Goal: Register for event/course: Sign up to attend an event or enroll in a course

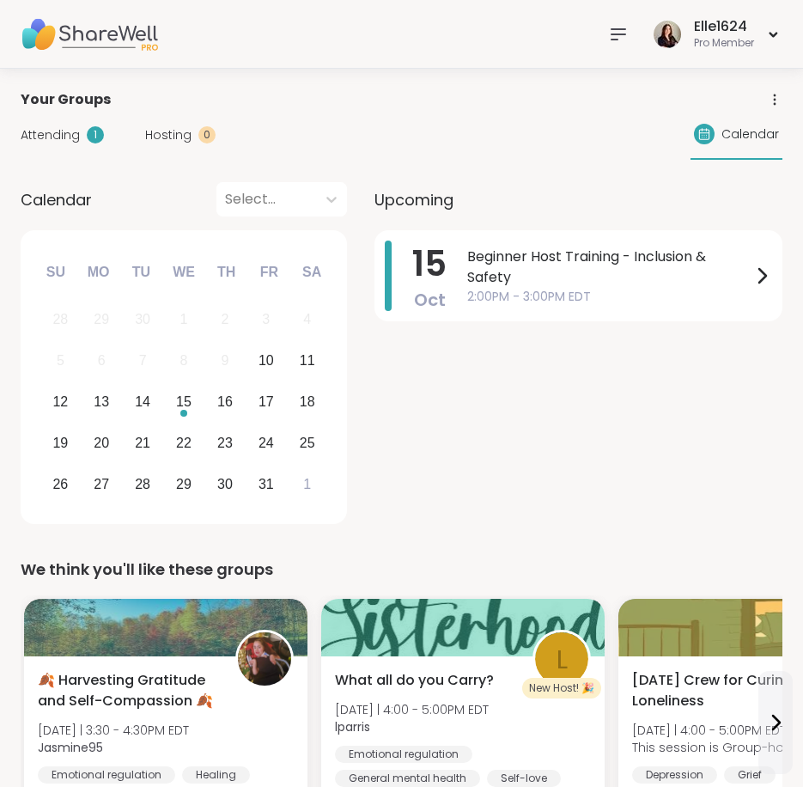
click at [36, 28] on img at bounding box center [89, 34] width 137 height 60
click at [490, 244] on div "Beginner Host Training - Inclusion & Safety 2:00PM - 3:00PM EDT" at bounding box center [619, 276] width 305 height 70
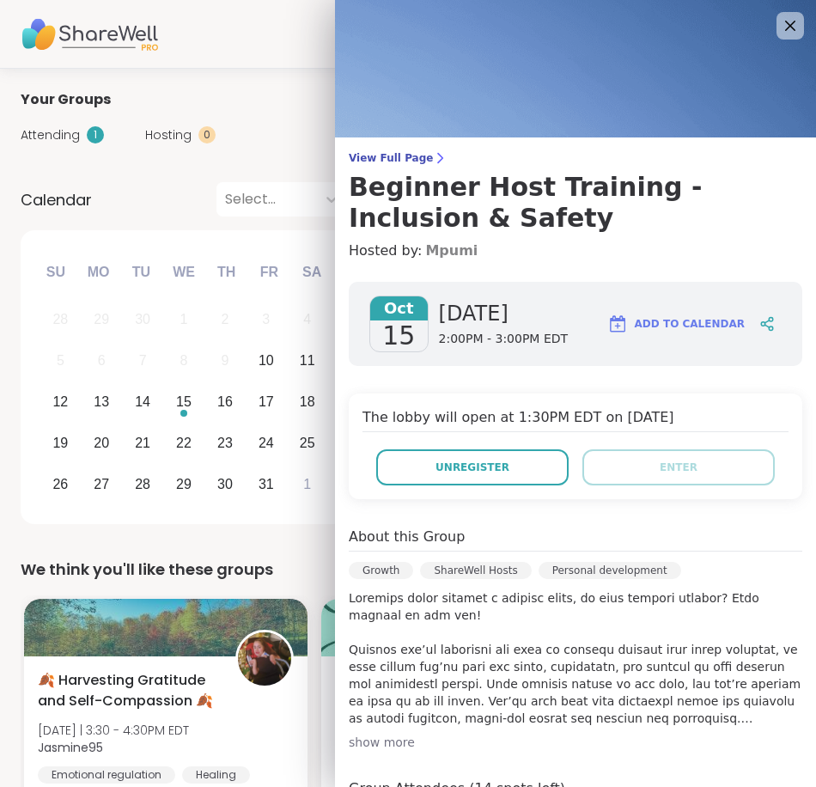
click at [425, 241] on link "Mpumi" at bounding box center [451, 251] width 52 height 21
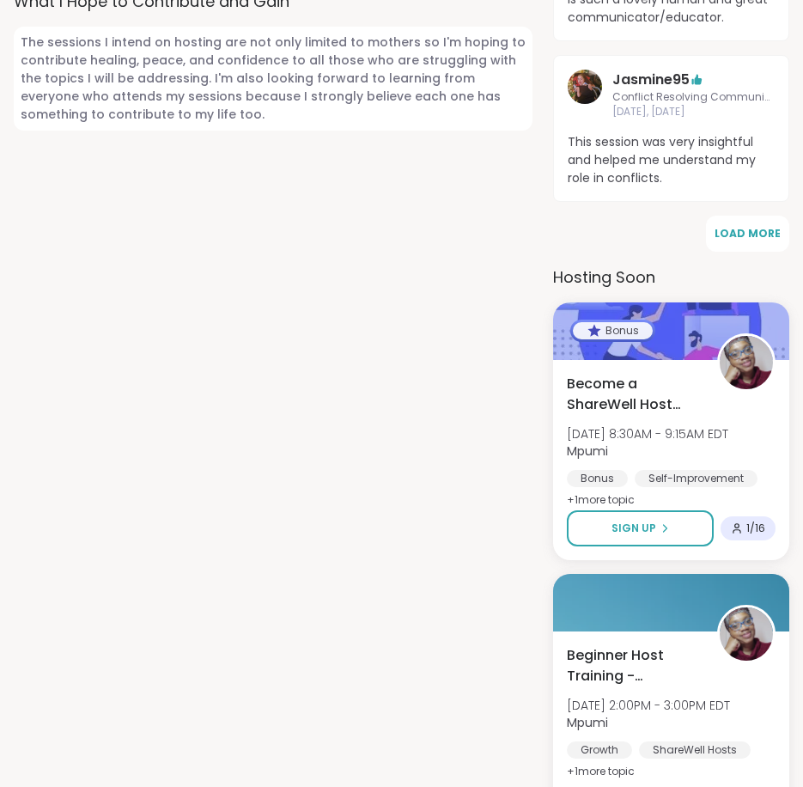
scroll to position [1461, 0]
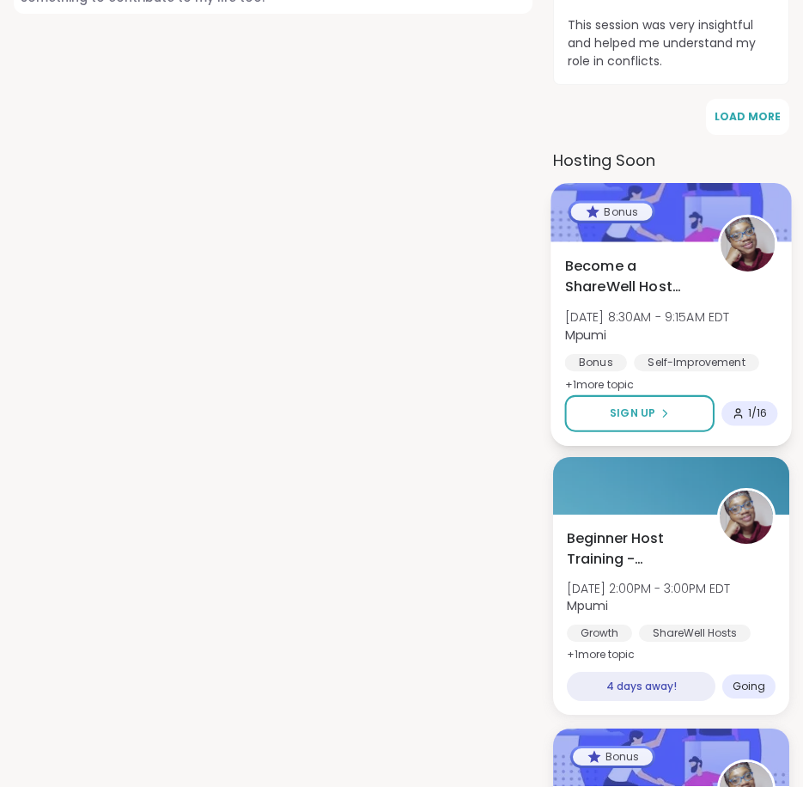
click at [613, 256] on span "Become a ShareWell Host (info session)" at bounding box center [632, 276] width 134 height 42
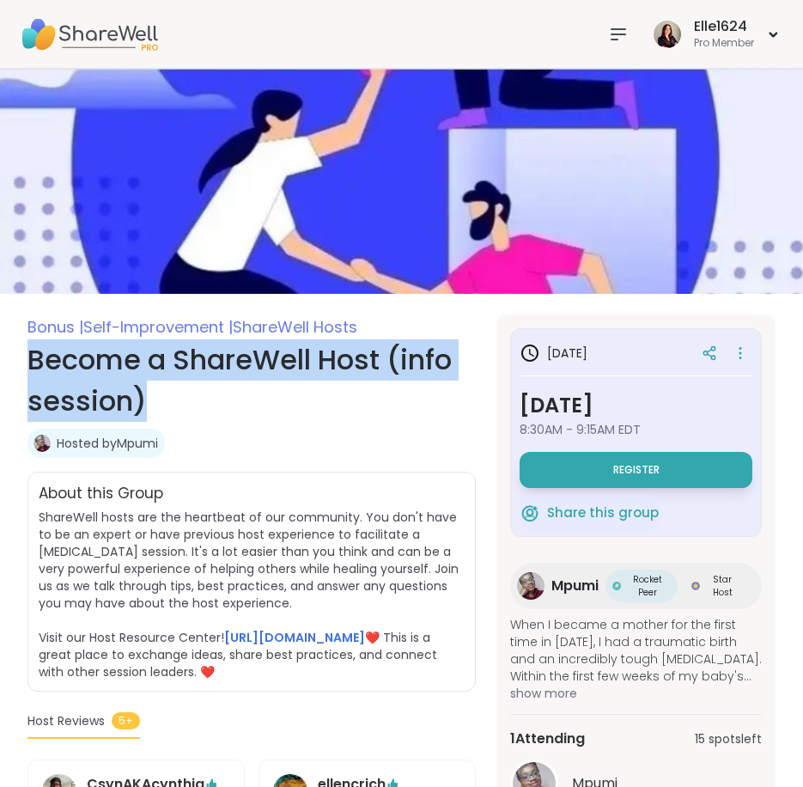
drag, startPoint x: 24, startPoint y: 360, endPoint x: 152, endPoint y: 402, distance: 134.8
copy h1 "Become a ShareWell Host (info session)"
drag, startPoint x: 27, startPoint y: 352, endPoint x: 161, endPoint y: 403, distance: 143.3
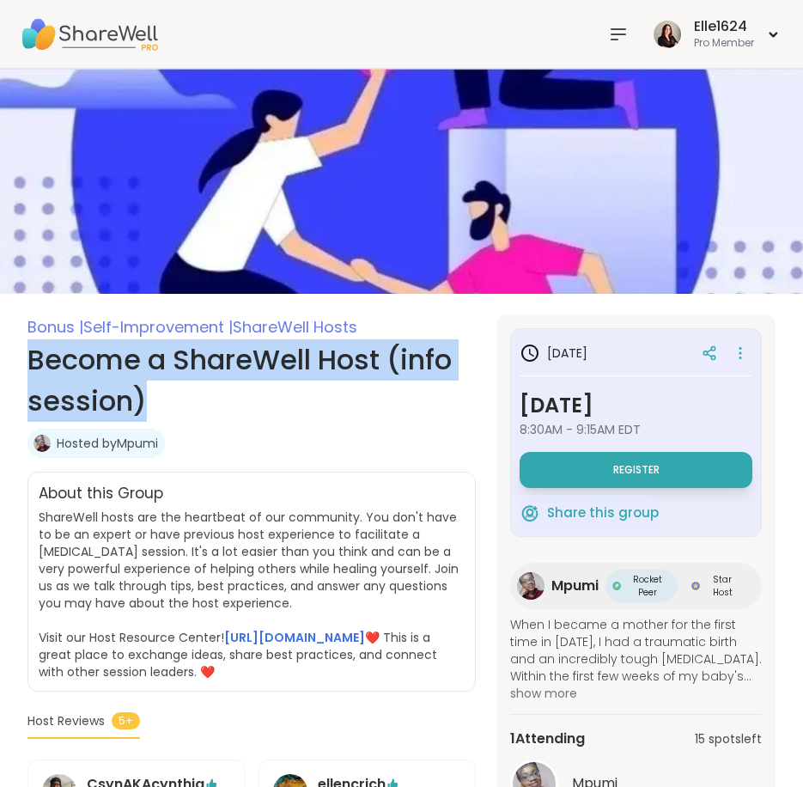
copy h1 "Become a ShareWell Host (info session)"
click at [125, 56] on img at bounding box center [89, 34] width 137 height 60
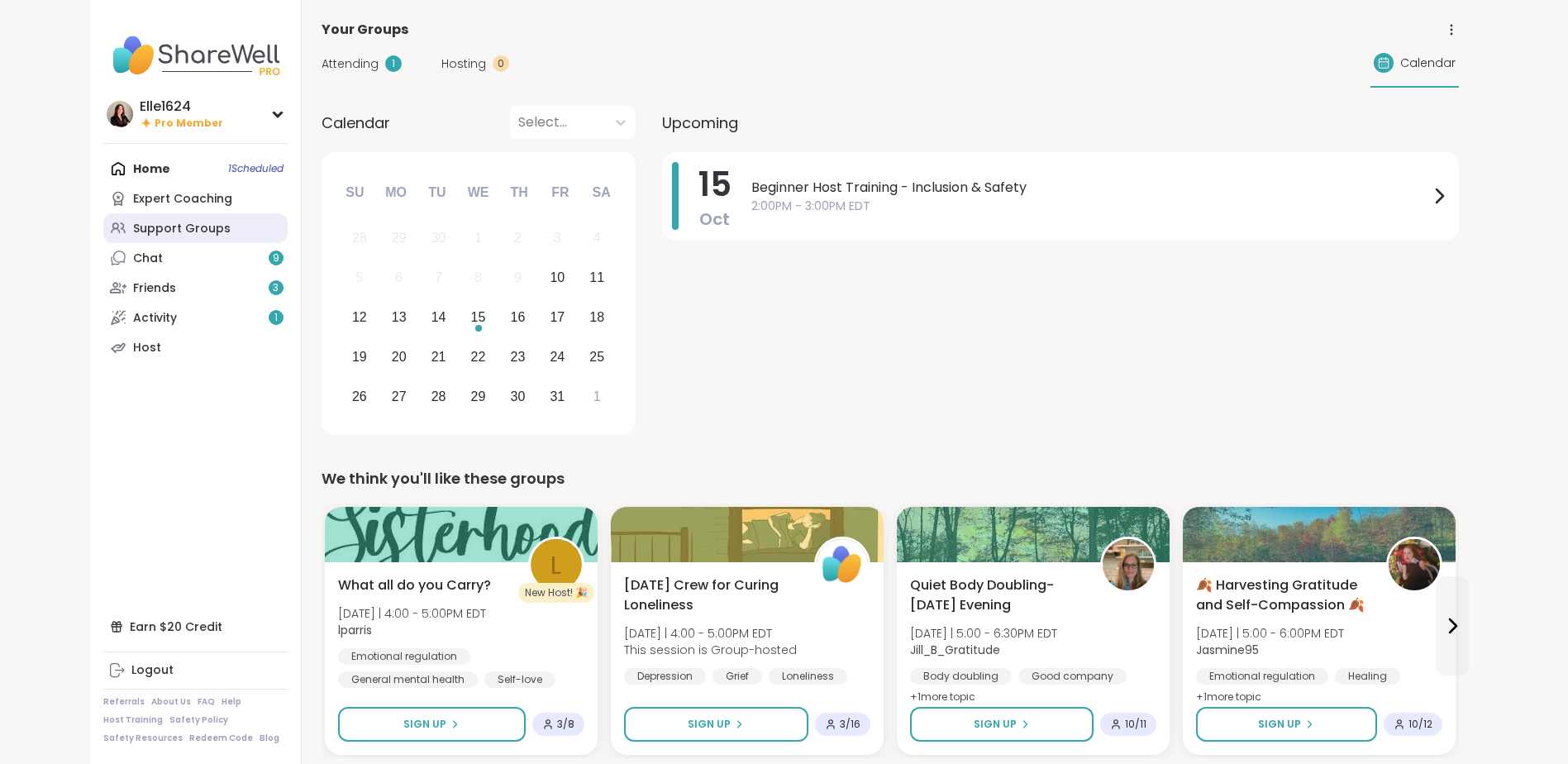
click at [156, 222] on div "Support Groups" at bounding box center [181, 228] width 97 height 16
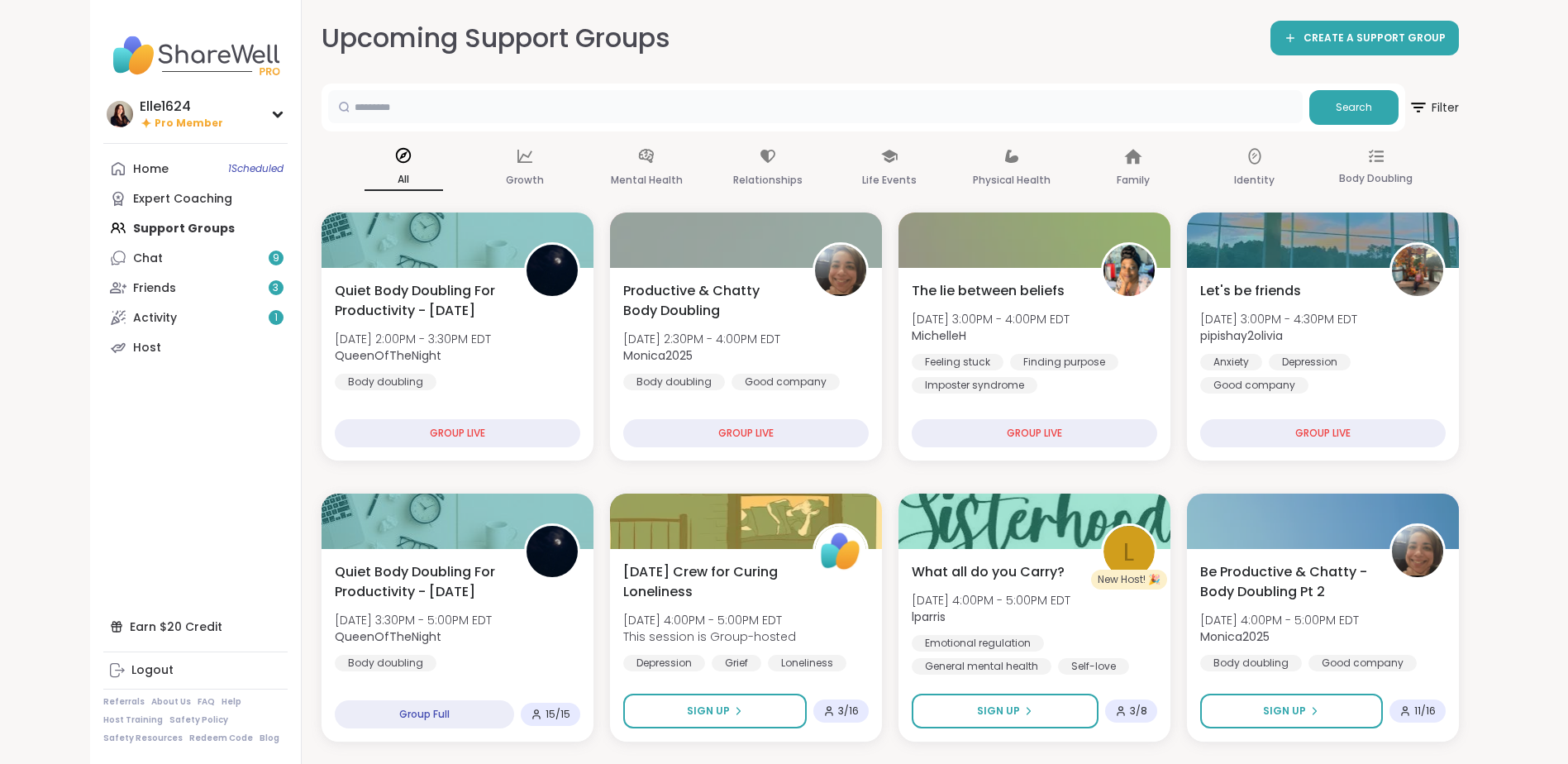
click at [451, 103] on input "text" at bounding box center [815, 107] width 974 height 33
type input "*******"
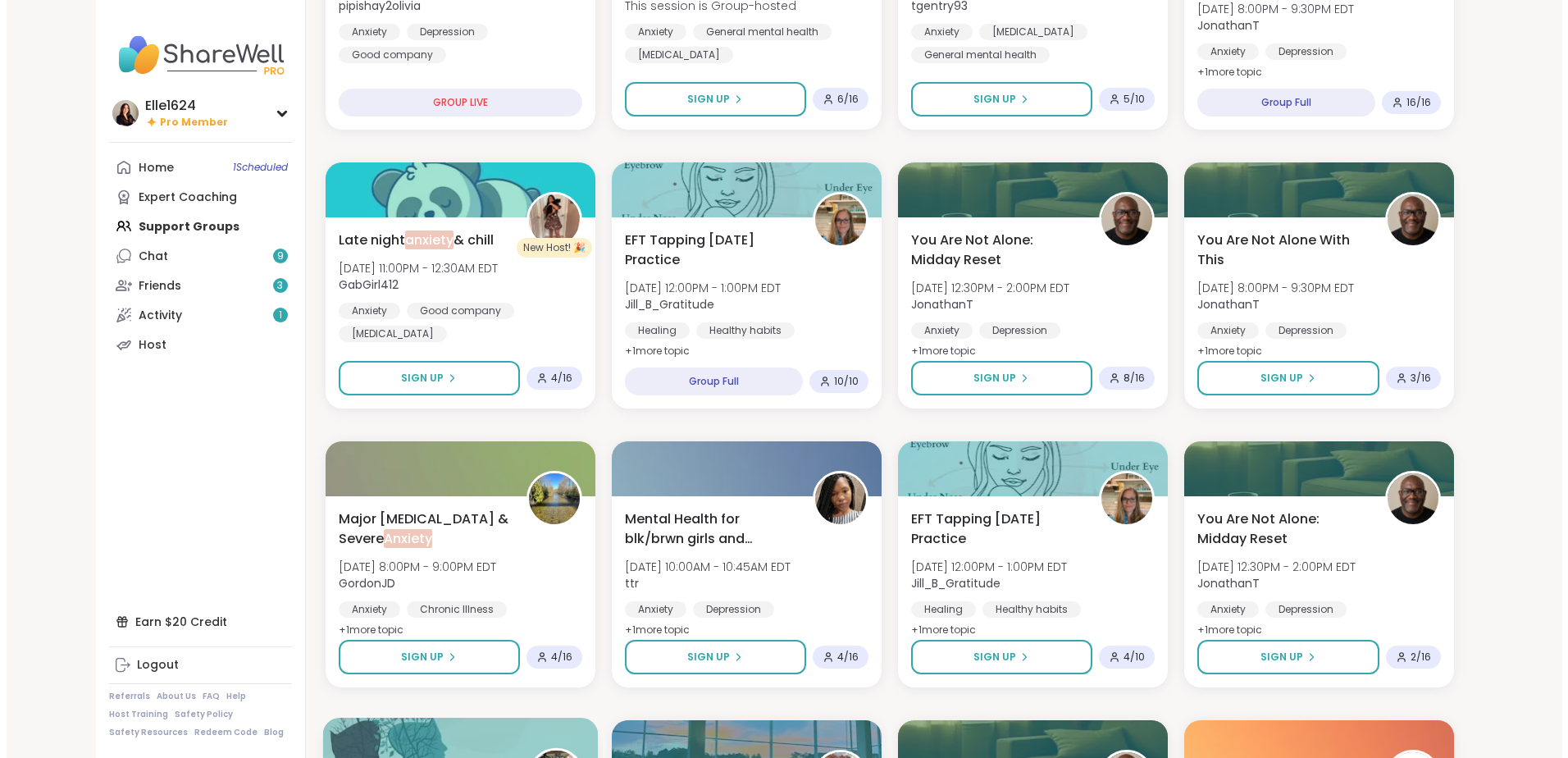
scroll to position [328, 0]
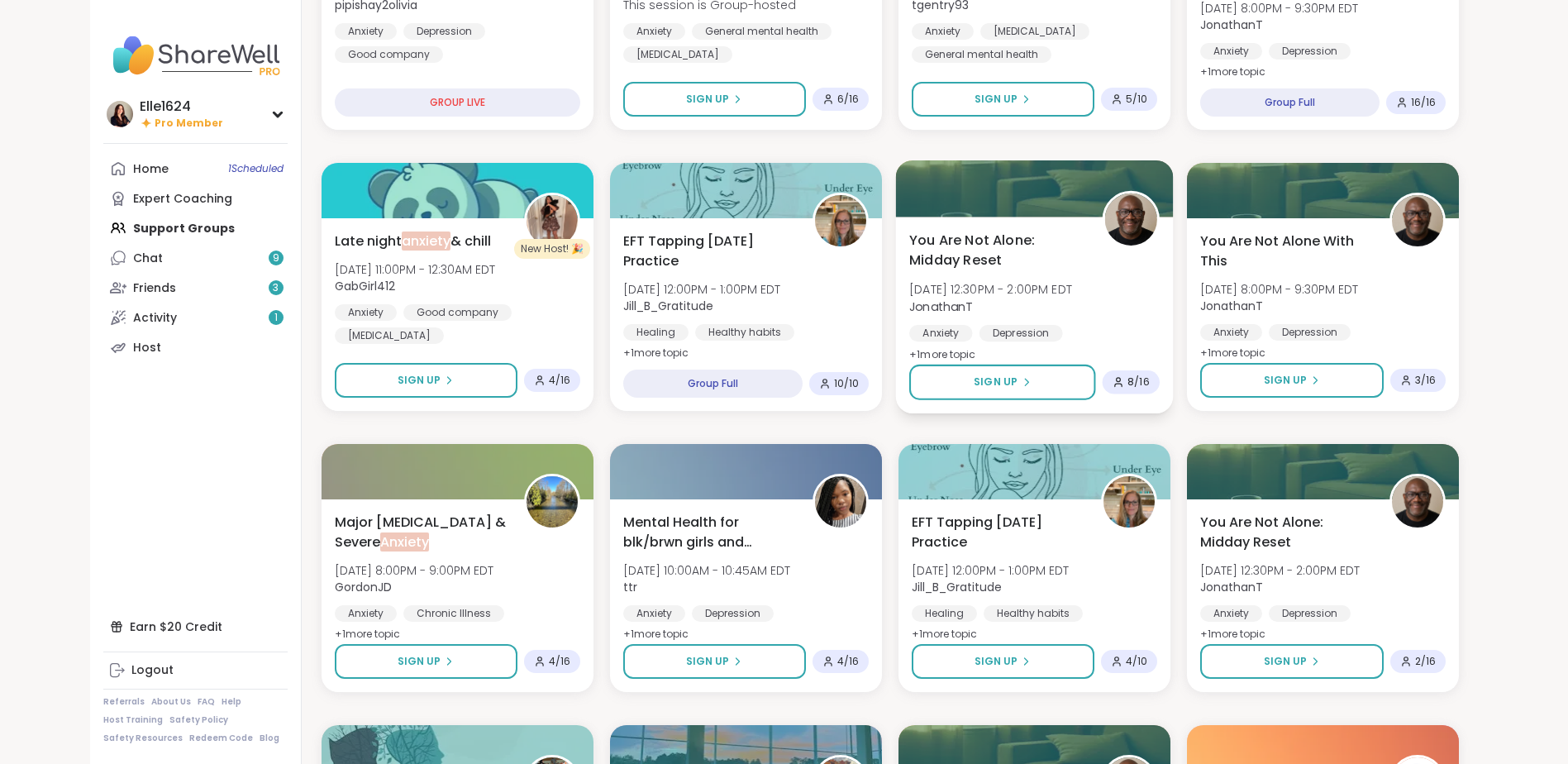
click at [772, 267] on span "You Are Not Alone: Midday Reset" at bounding box center [996, 250] width 174 height 40
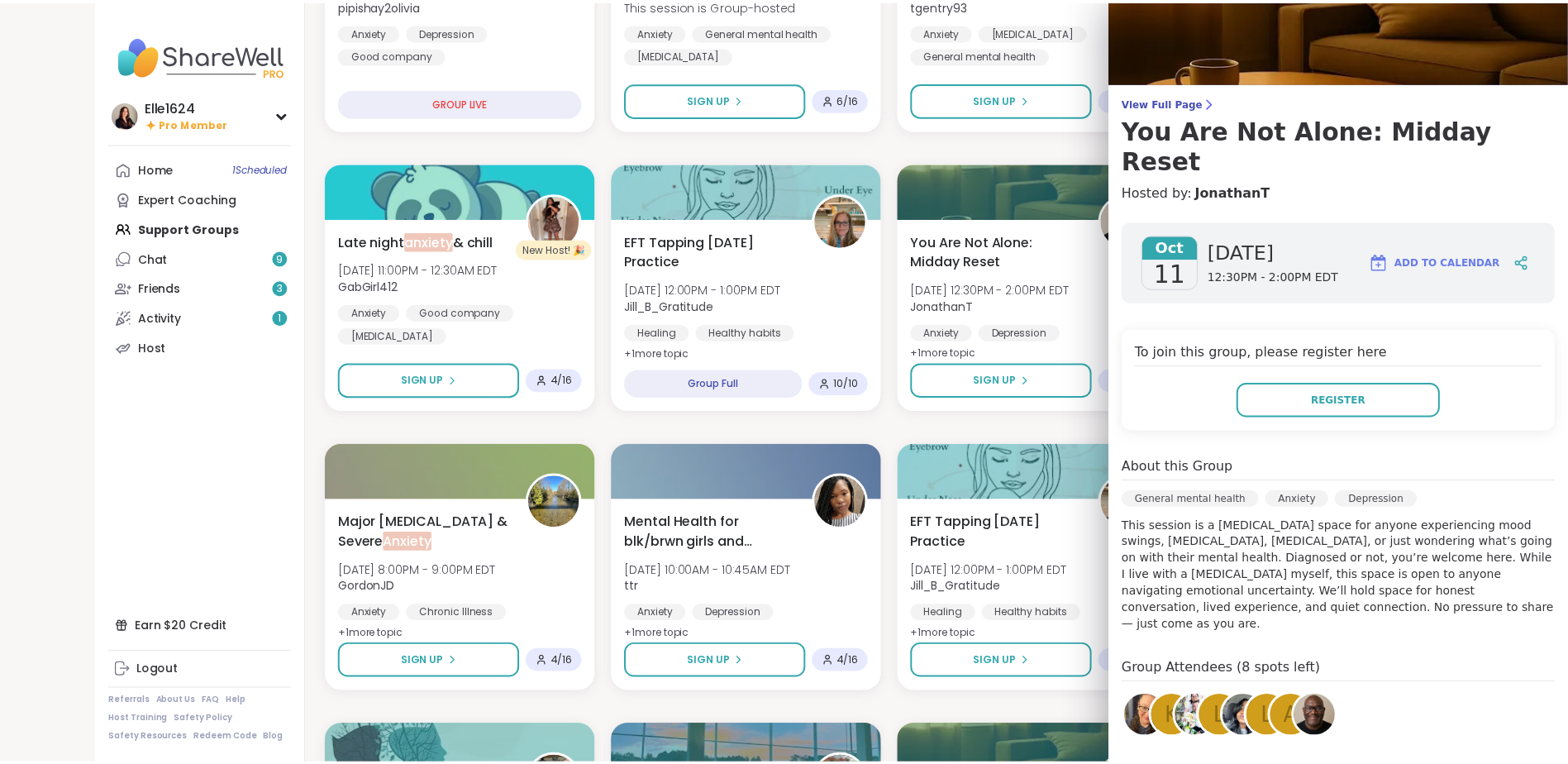
scroll to position [0, 0]
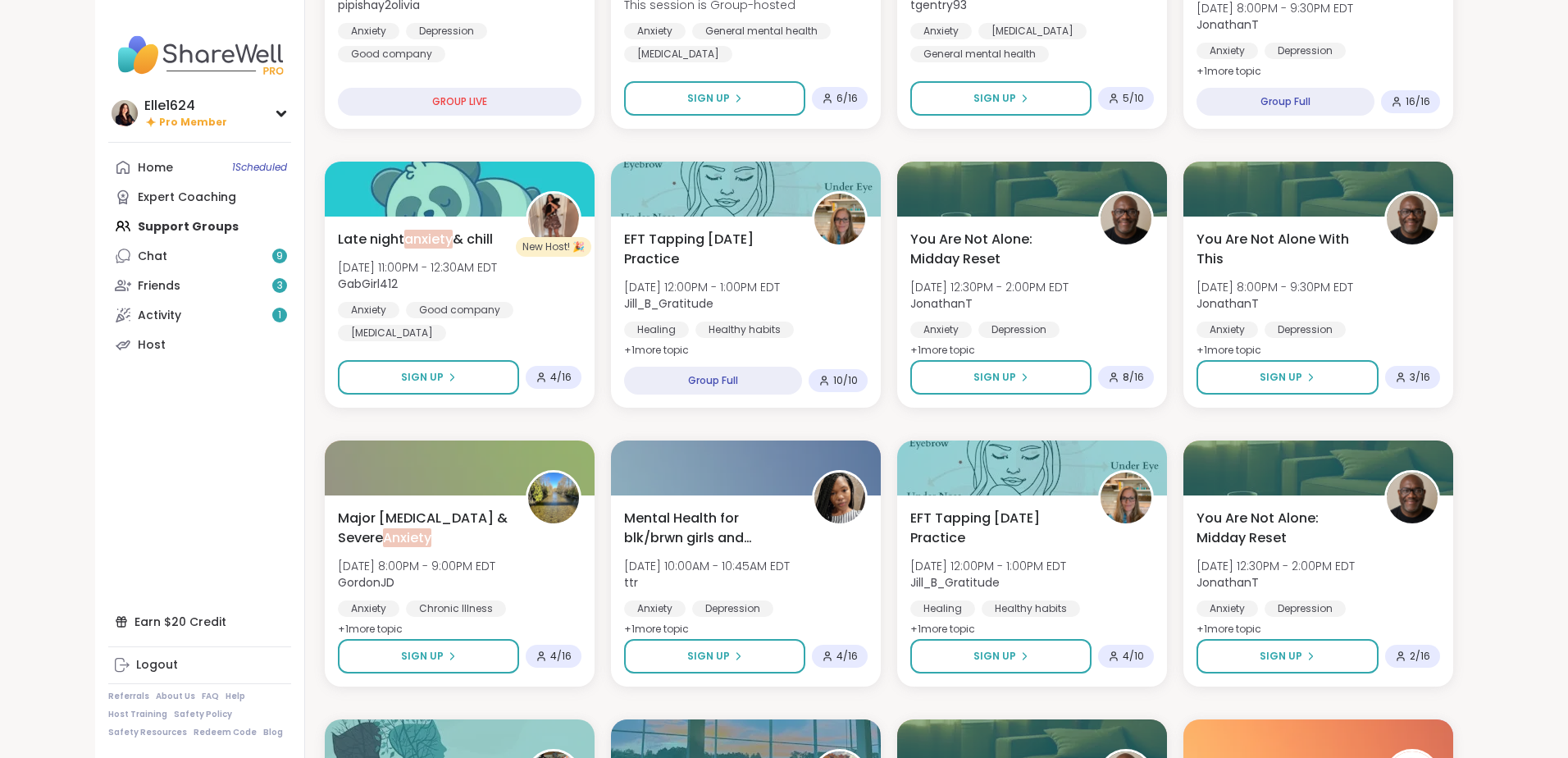
click at [154, 527] on nav "Elle1624 Pro Member Profile Membership Settings Help Home 1 Scheduled Expert Co…" at bounding box center [200, 379] width 210 height 758
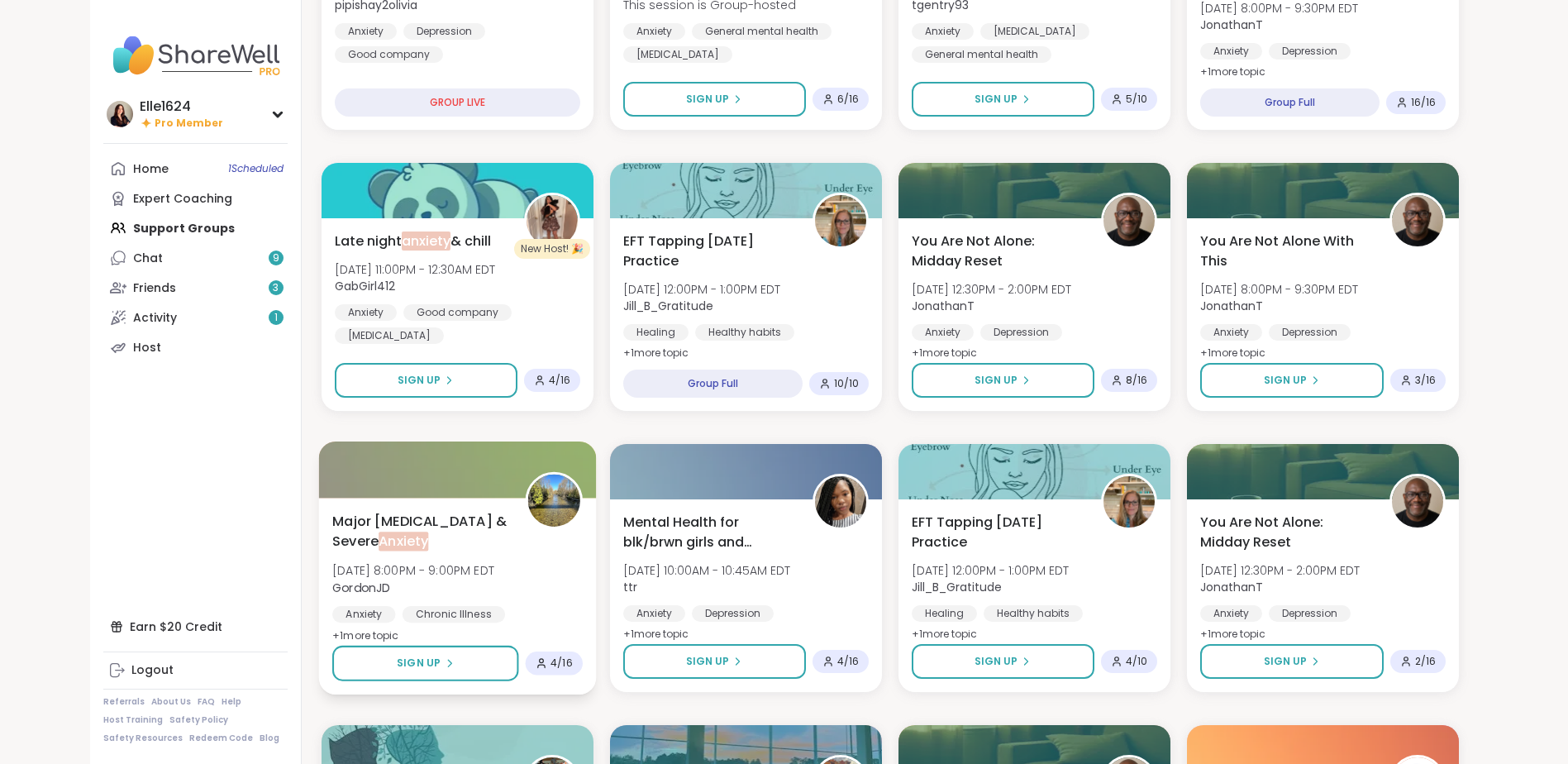
click at [386, 527] on span "Major Depression & Severe Anxiety" at bounding box center [418, 531] width 174 height 40
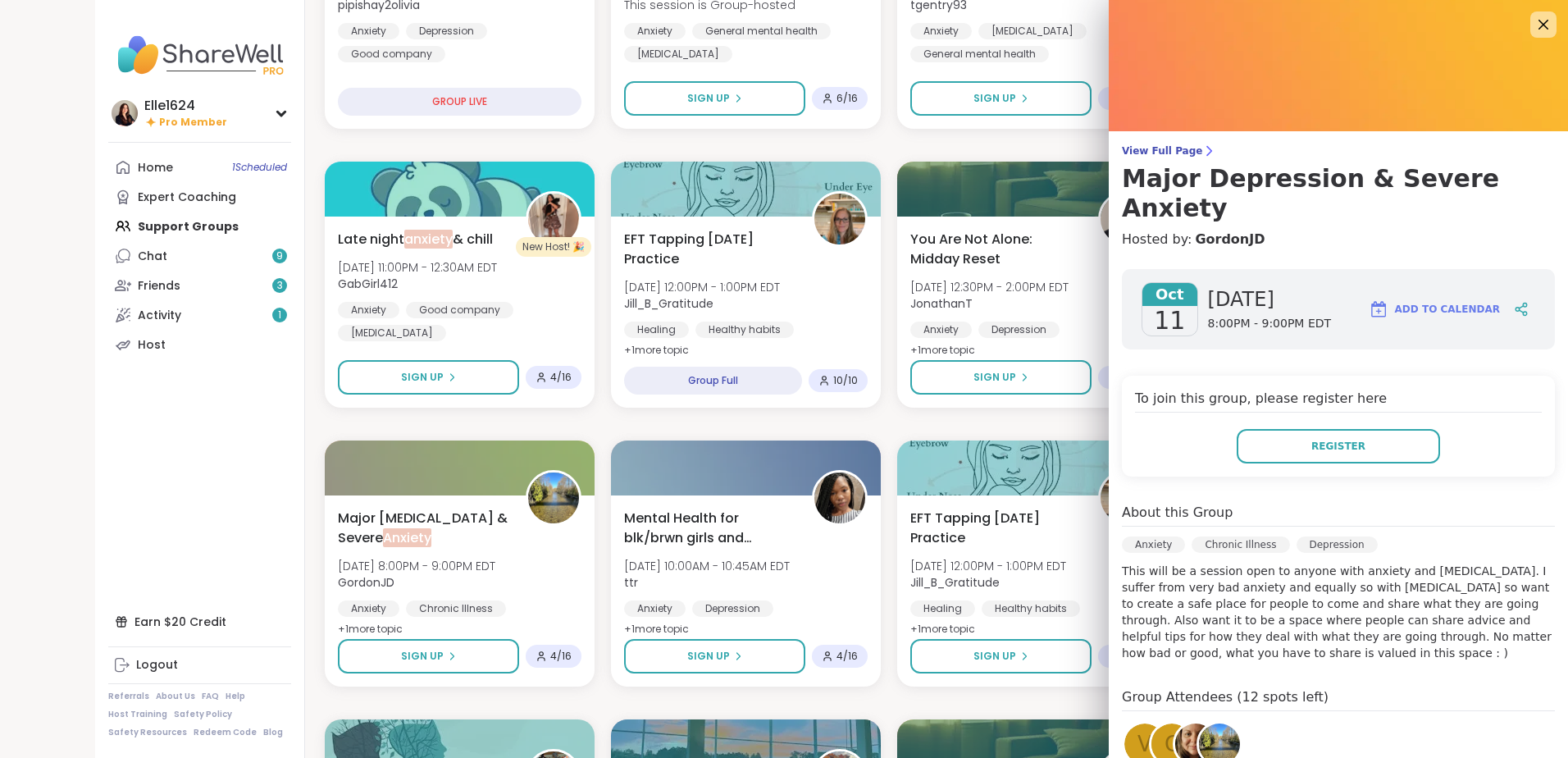
click at [257, 446] on nav "Elle1624 Pro Member Profile Membership Settings Help Home 1 Scheduled Expert Co…" at bounding box center [200, 379] width 210 height 758
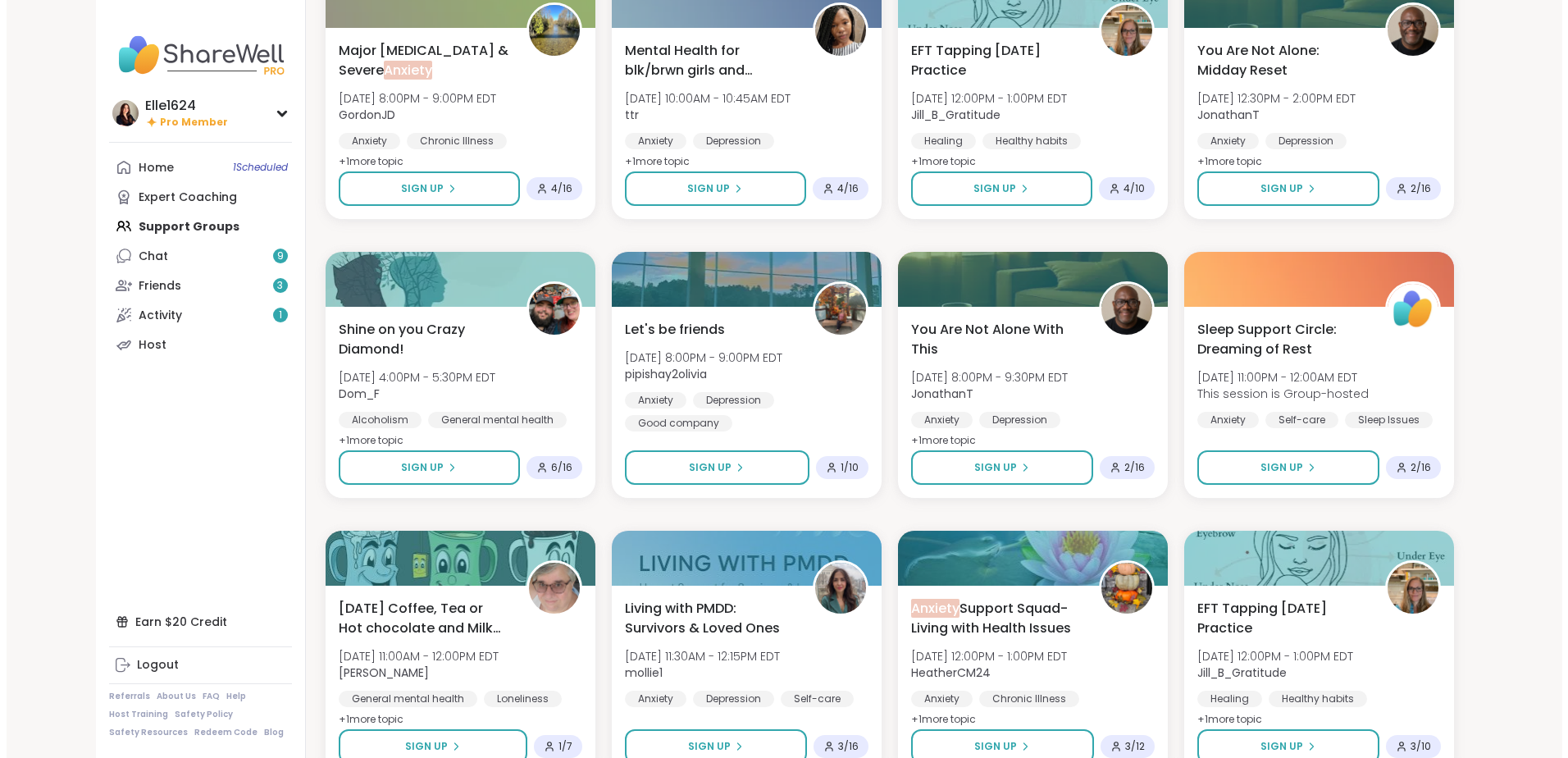
scroll to position [738, 0]
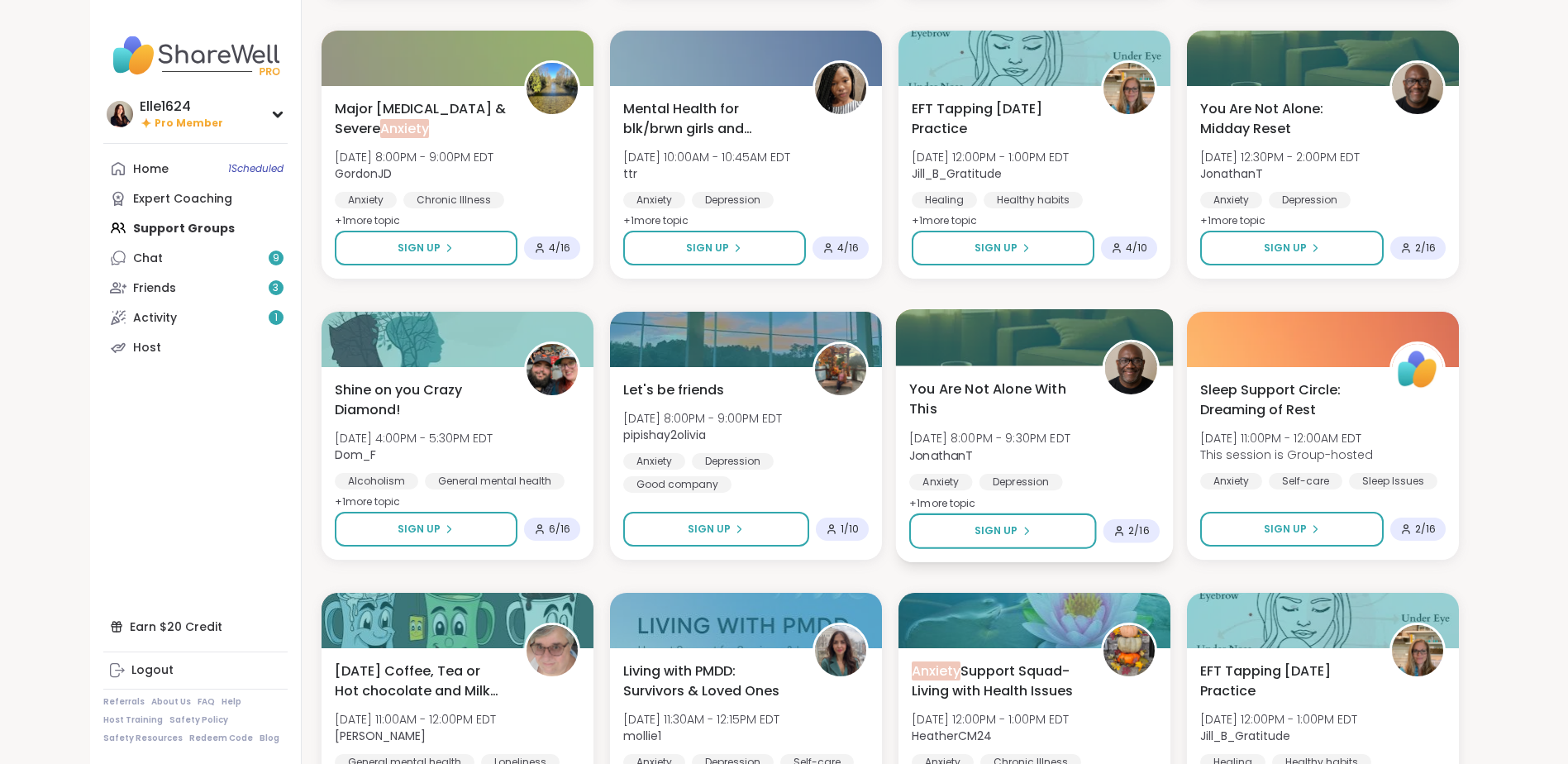
click at [772, 413] on span "You Are Not Alone With This" at bounding box center [996, 399] width 174 height 40
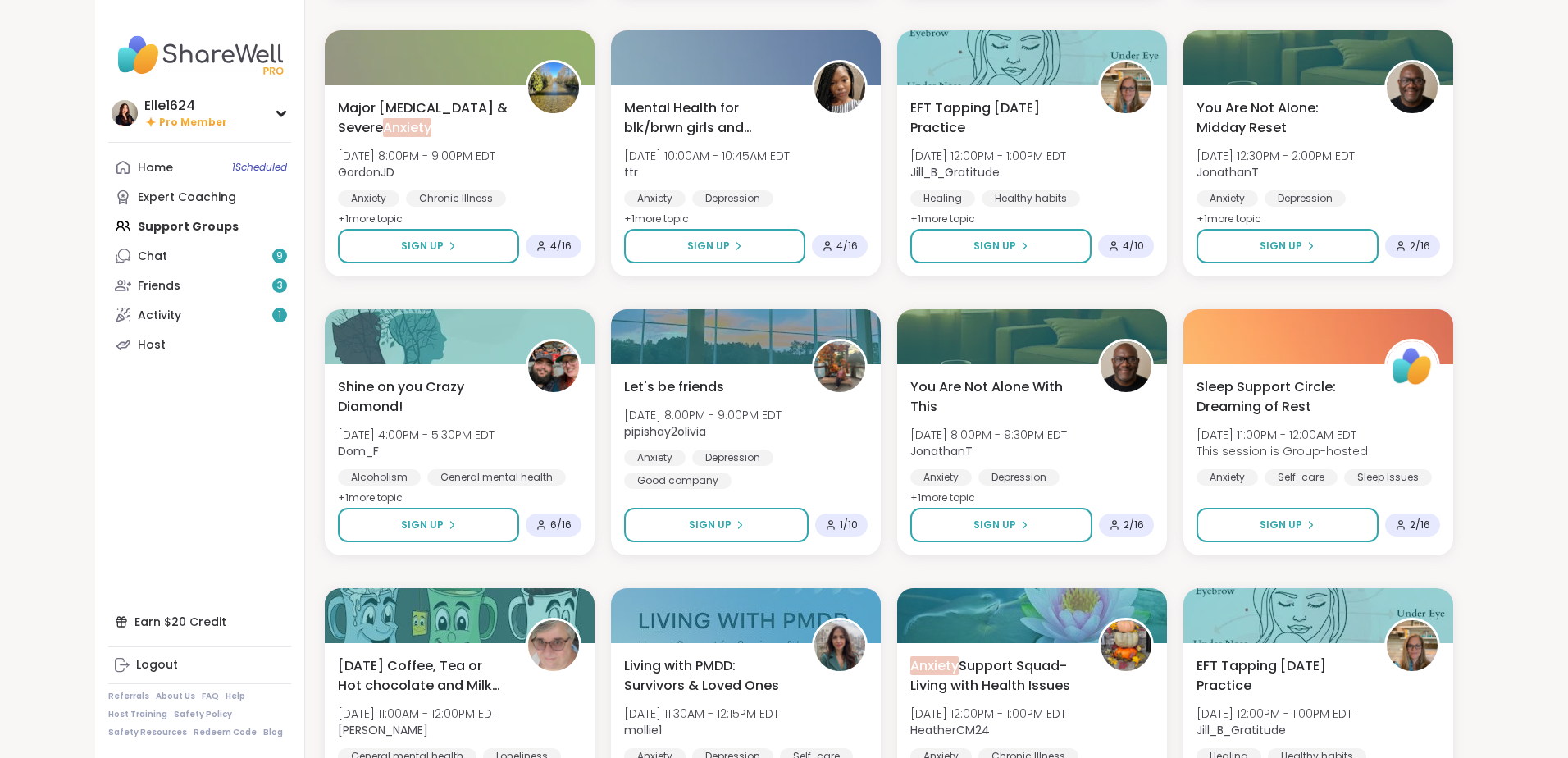
click at [271, 469] on nav "Elle1624 Pro Member Profile Membership Settings Help Home 1 Scheduled Expert Co…" at bounding box center [200, 379] width 210 height 758
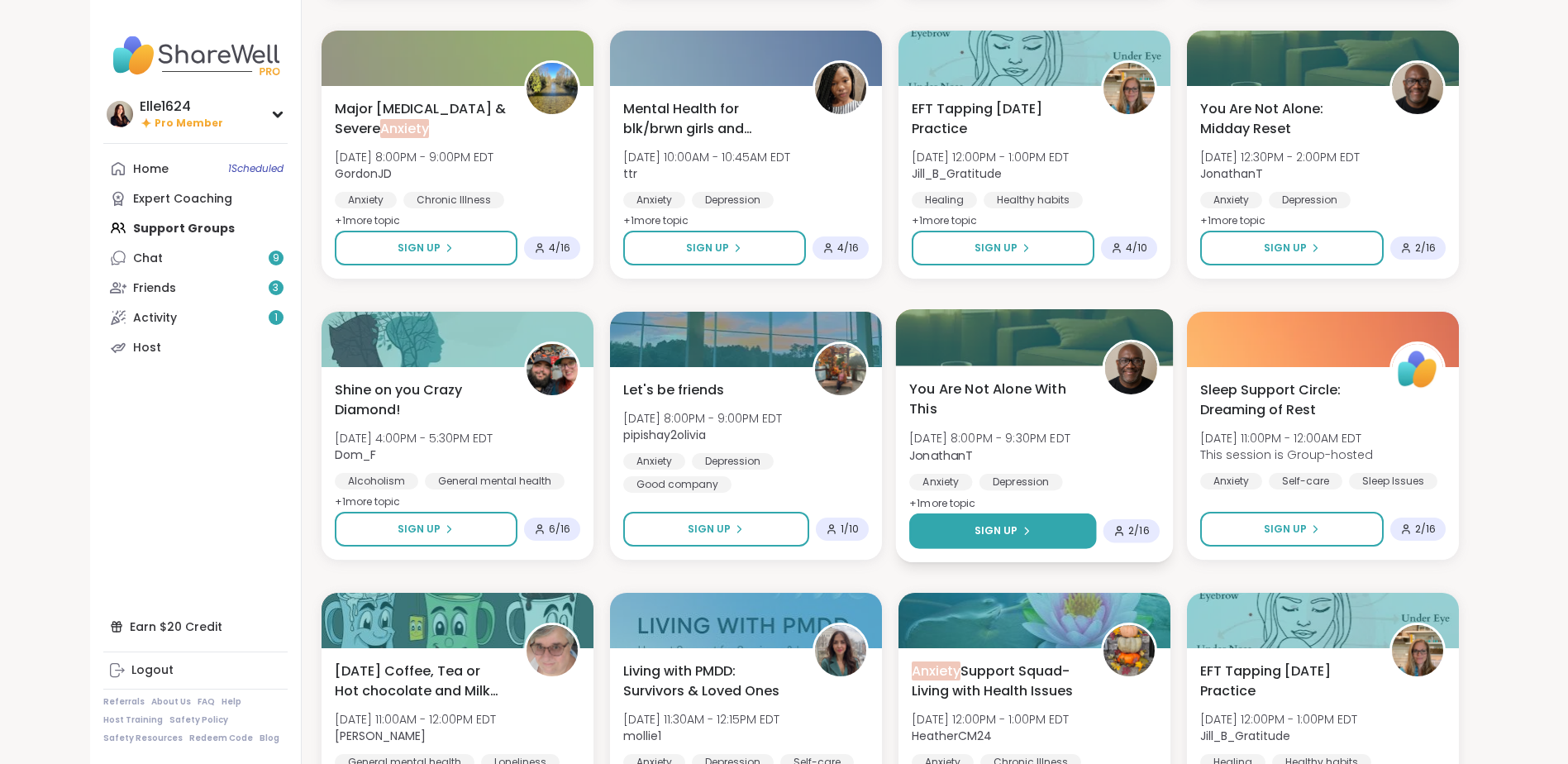
click at [772, 522] on button "Sign Up" at bounding box center [1002, 531] width 187 height 36
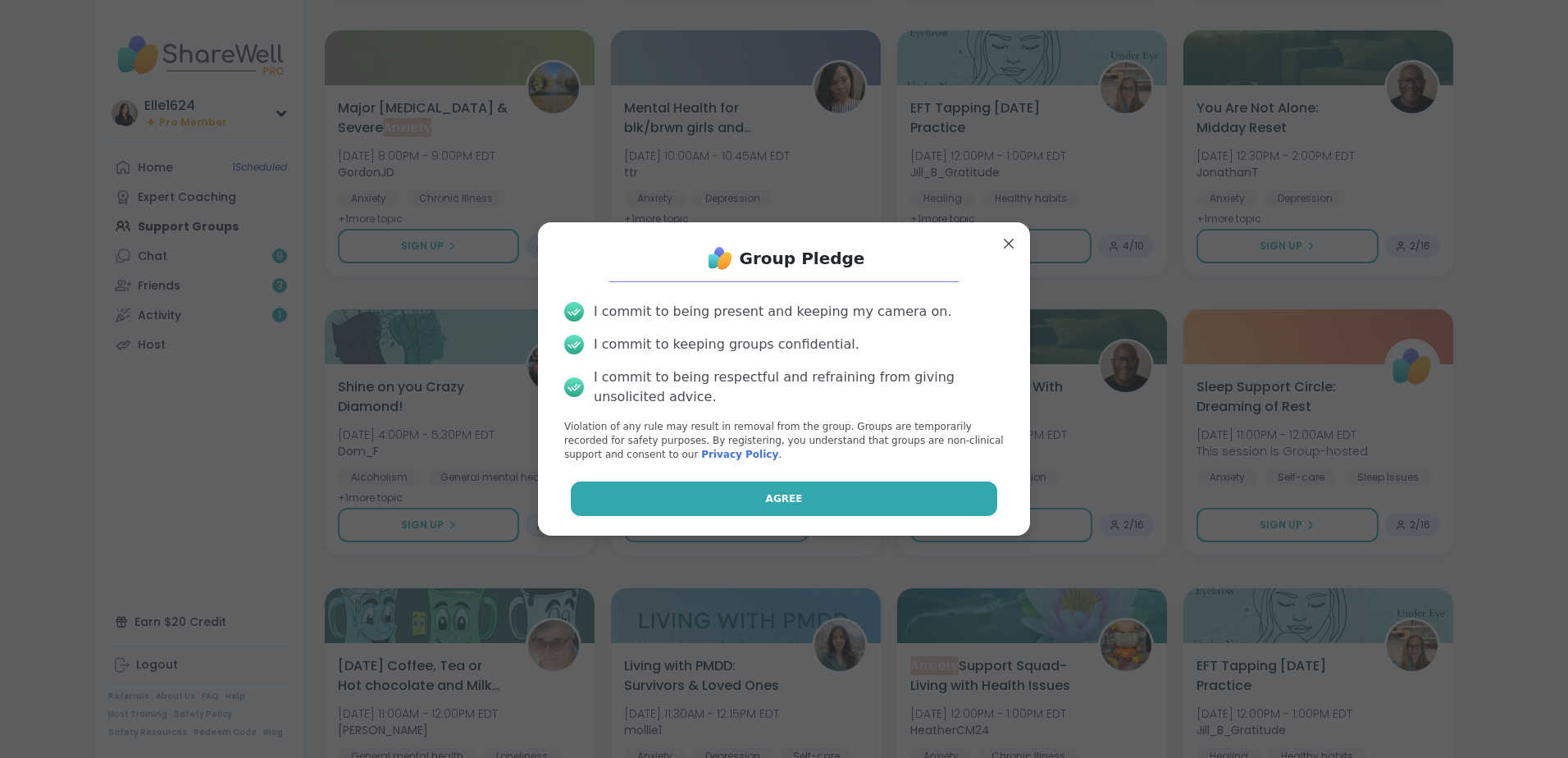
click at [766, 495] on button "Agree" at bounding box center [784, 498] width 428 height 34
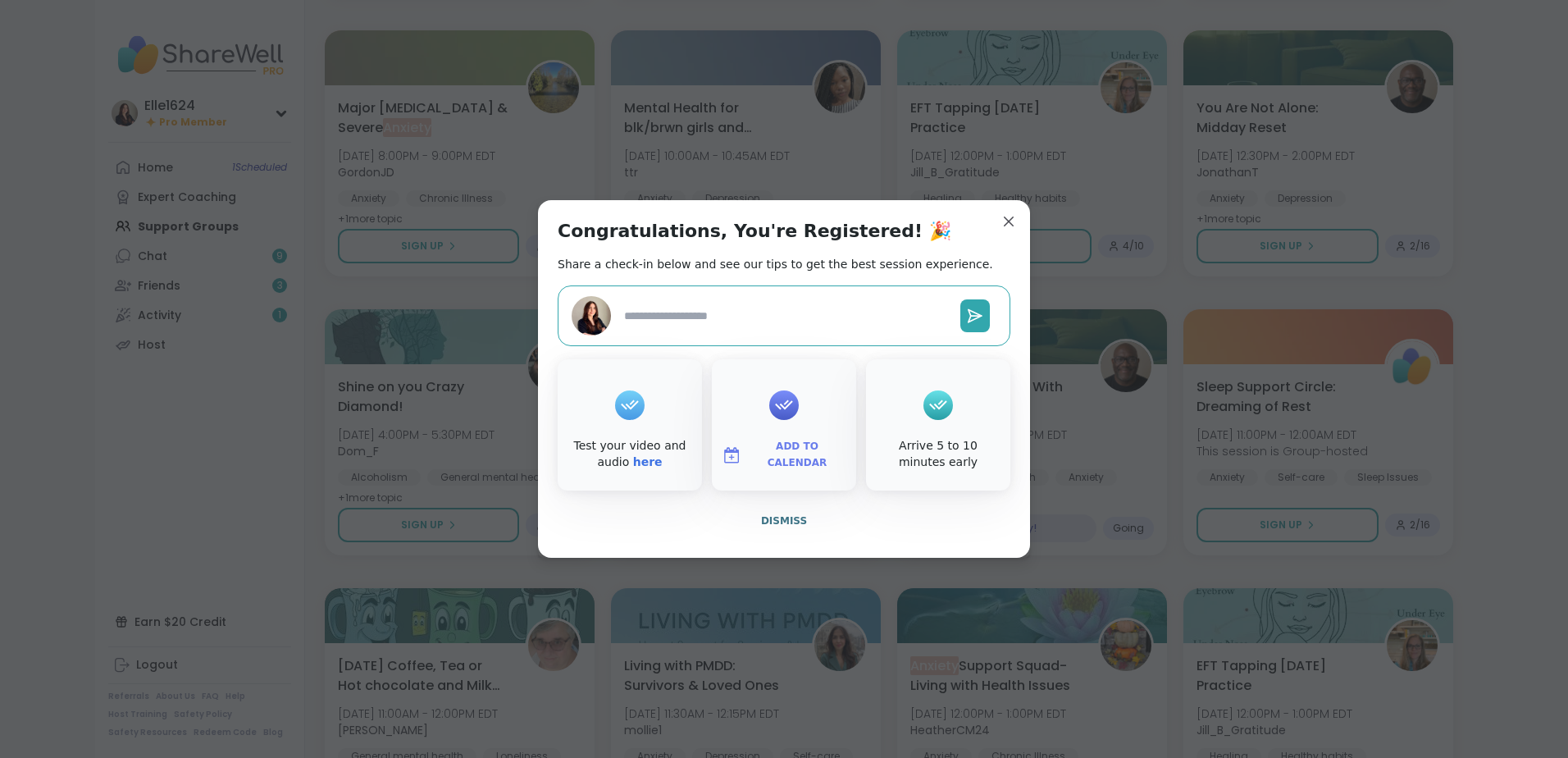
type textarea "*"
click at [766, 444] on button "Add to Calendar" at bounding box center [784, 455] width 137 height 34
click at [766, 305] on button "Google Calendar" at bounding box center [784, 306] width 125 height 36
